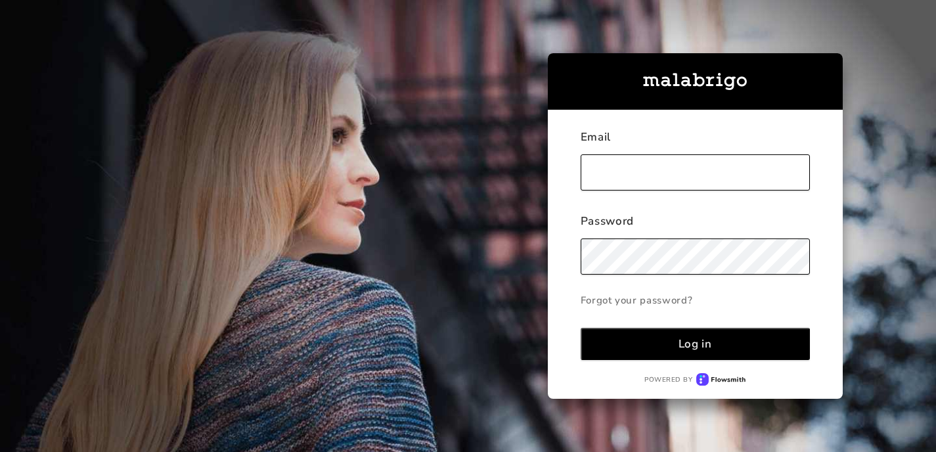
click at [609, 175] on input "text" at bounding box center [695, 172] width 229 height 36
type input "[EMAIL_ADDRESS][DOMAIN_NAME]"
click at [718, 341] on button "Log in" at bounding box center [695, 344] width 229 height 32
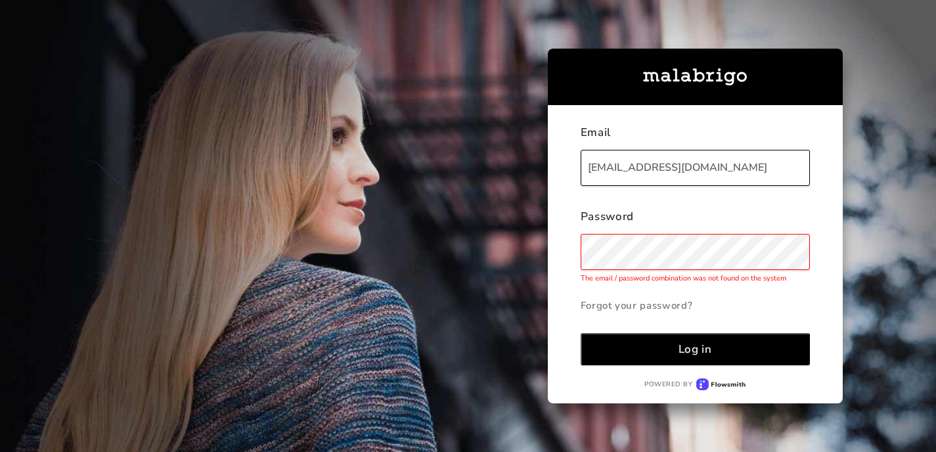
click at [529, 254] on div "Email [EMAIL_ADDRESS][DOMAIN_NAME] Password The email / password combination wa…" at bounding box center [421, 226] width 843 height 452
click at [581, 333] on button "Log in" at bounding box center [695, 349] width 229 height 32
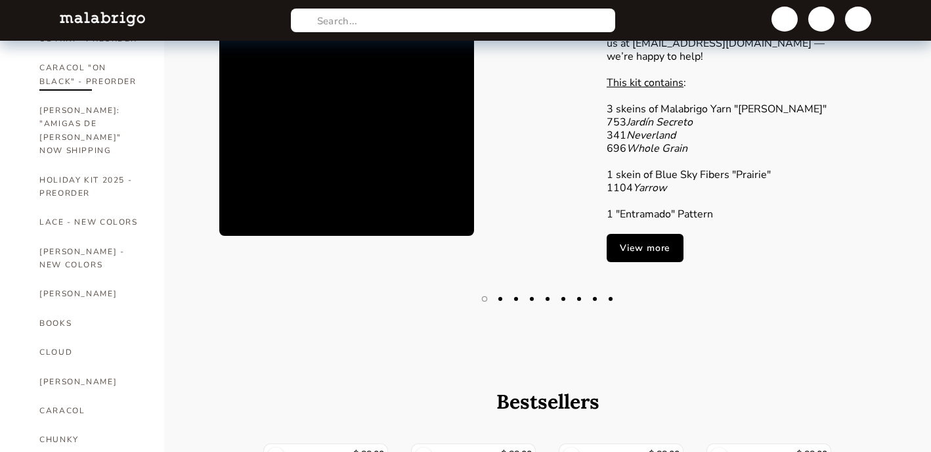
scroll to position [168, 0]
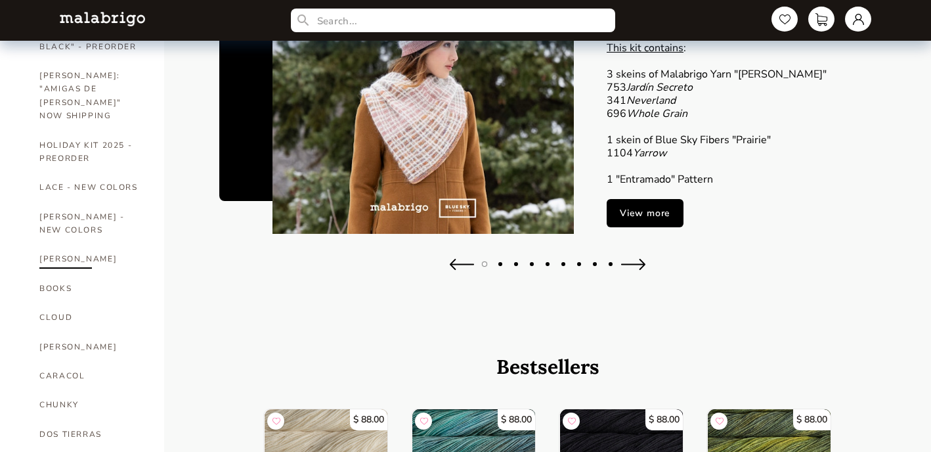
click at [59, 244] on link "[PERSON_NAME]" at bounding box center [91, 258] width 105 height 29
select select "INDEX"
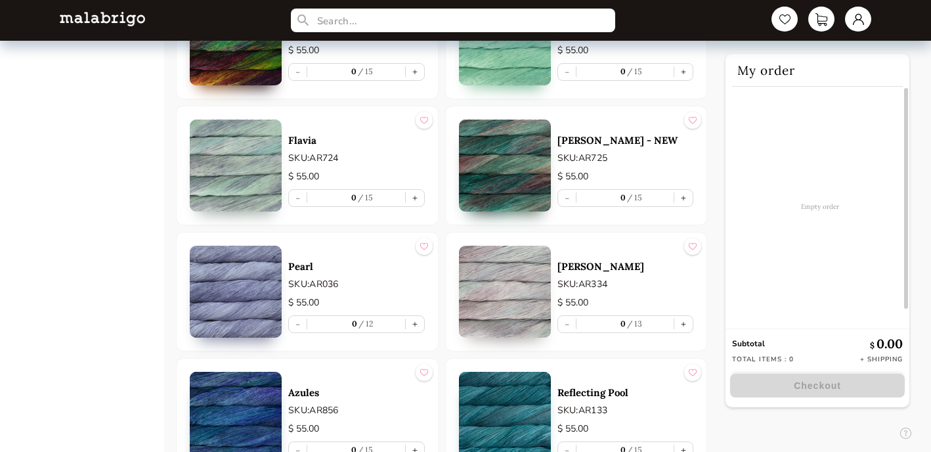
scroll to position [3342, 0]
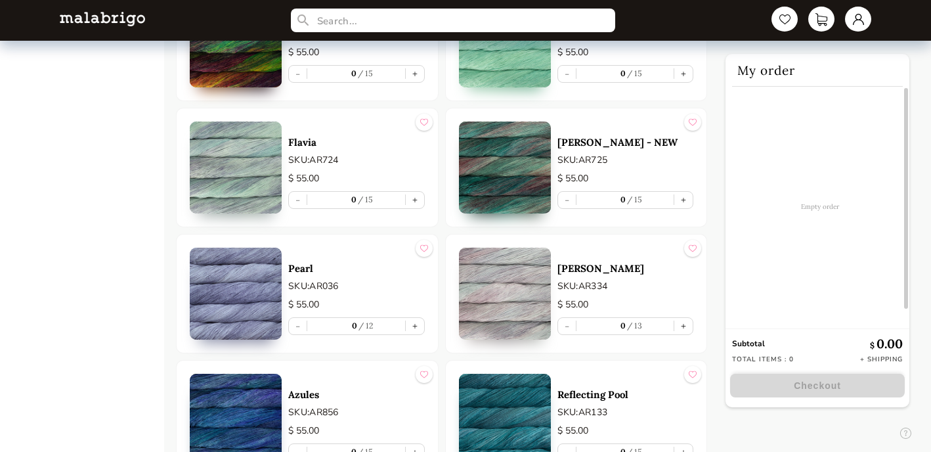
click at [397, 259] on div "Pearl SKU: AR036 $ 55.00 - 0 12 +" at bounding box center [356, 294] width 137 height 92
